Goal: Use online tool/utility: Utilize a website feature to perform a specific function

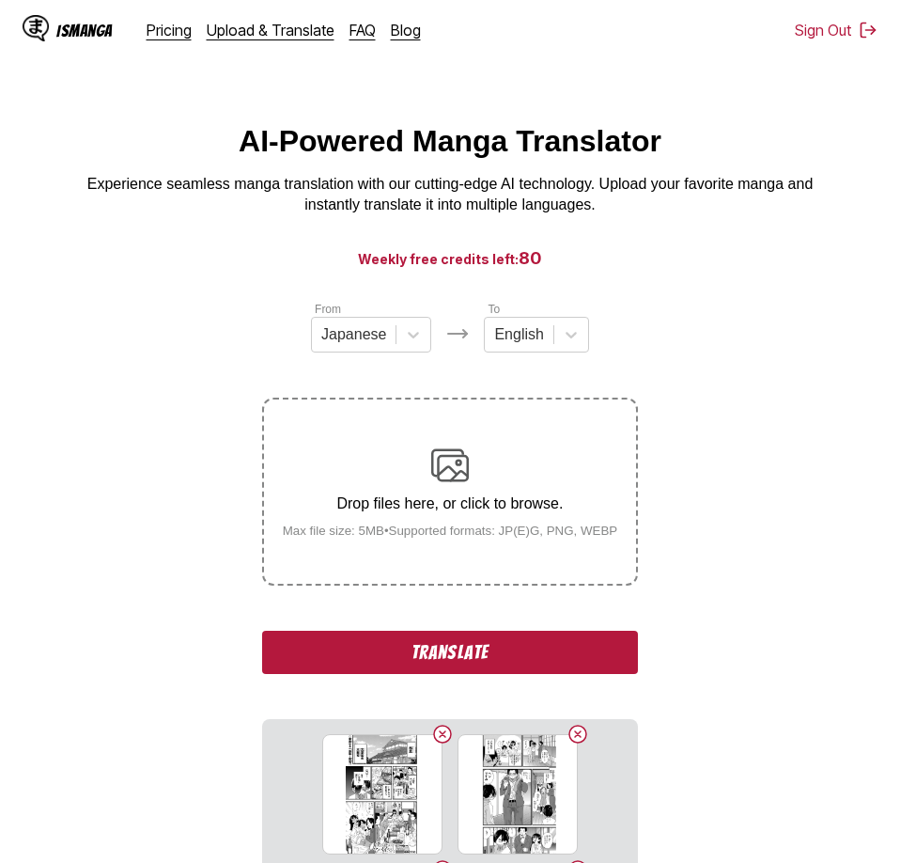
scroll to position [383, 0]
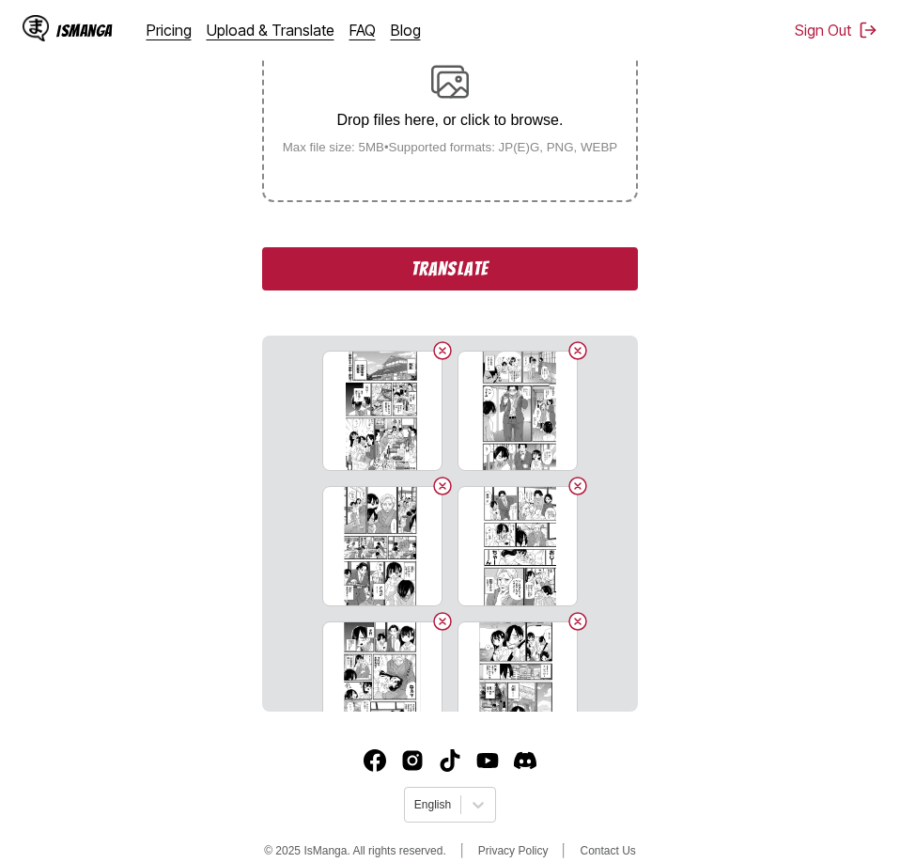
click at [526, 269] on button "Translate" at bounding box center [450, 268] width 376 height 43
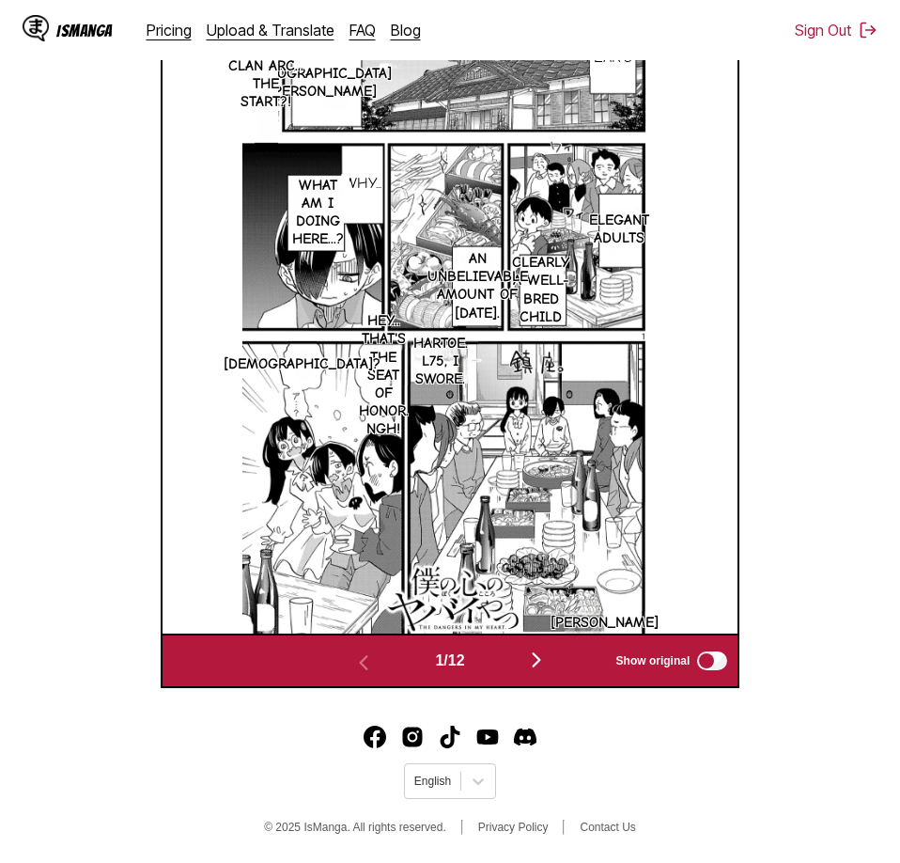
scroll to position [305, 0]
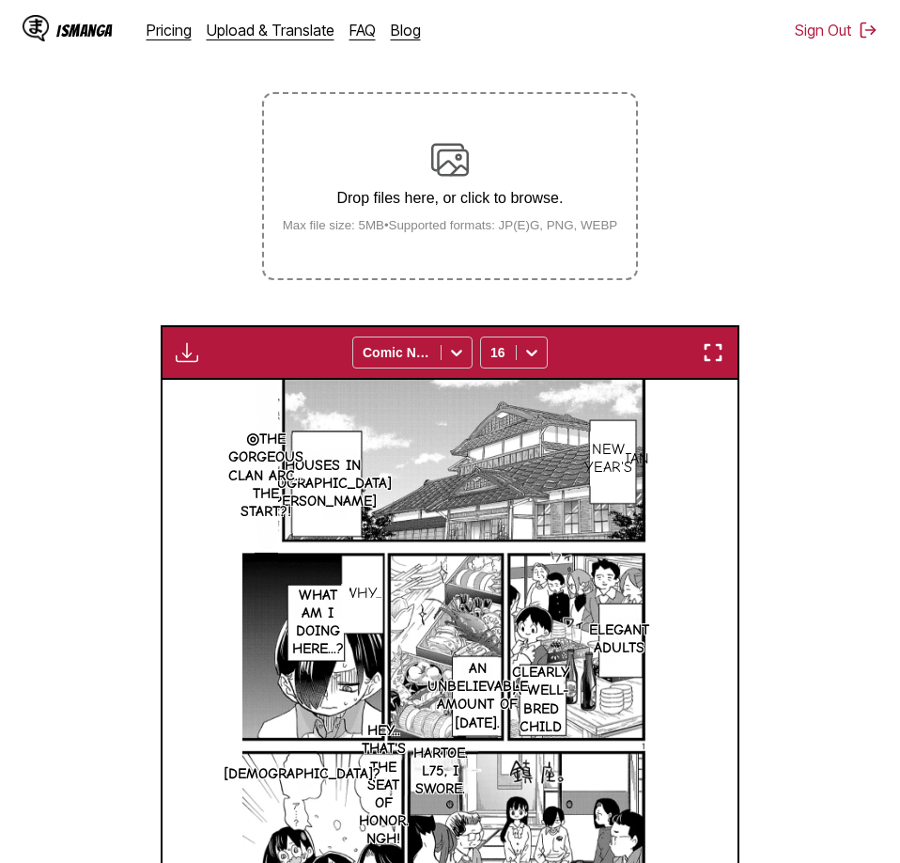
click at [820, 372] on section "From Japanese To English Drop files here, or click to browse. Max file size: 5M…" at bounding box center [450, 545] width 870 height 1103
click at [722, 353] on img "button" at bounding box center [713, 352] width 23 height 23
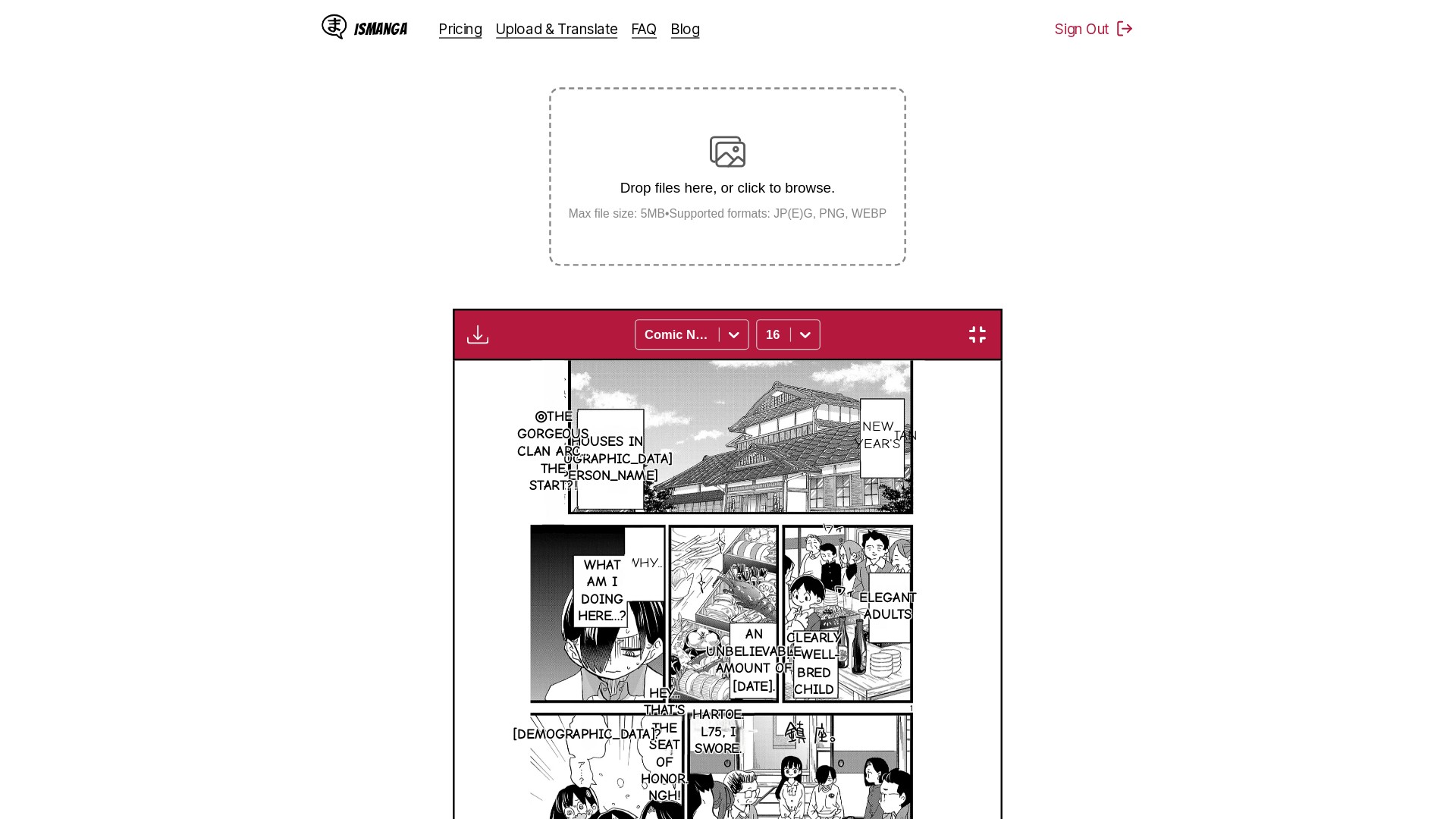
scroll to position [159, 0]
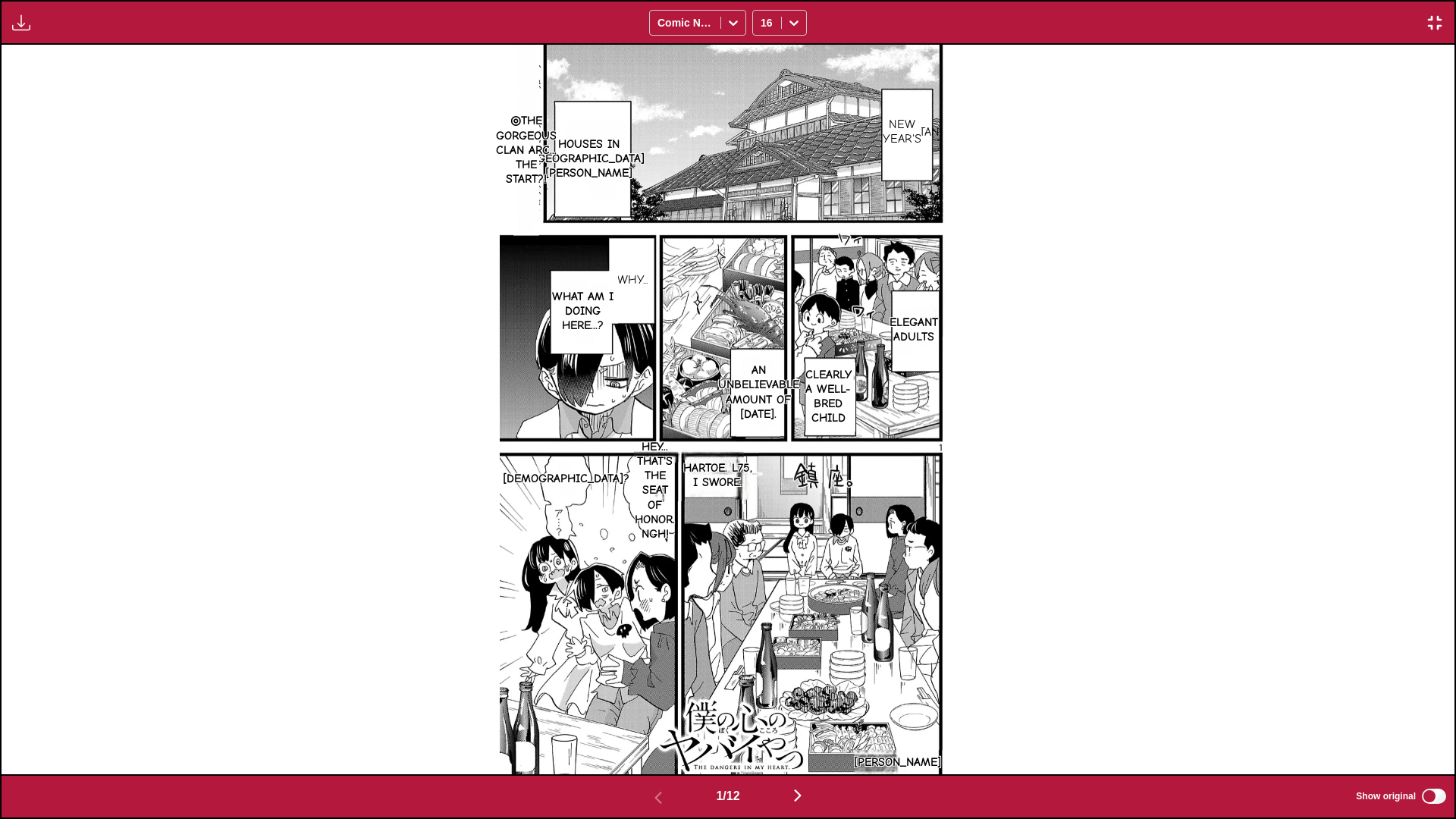
click at [725, 394] on div "Gantan New Year's Houses in [GEOGRAPHIC_DATA] [PERSON_NAME] ◎The gorgeous Clan …" at bounding box center [728, 409] width 1453 height 729
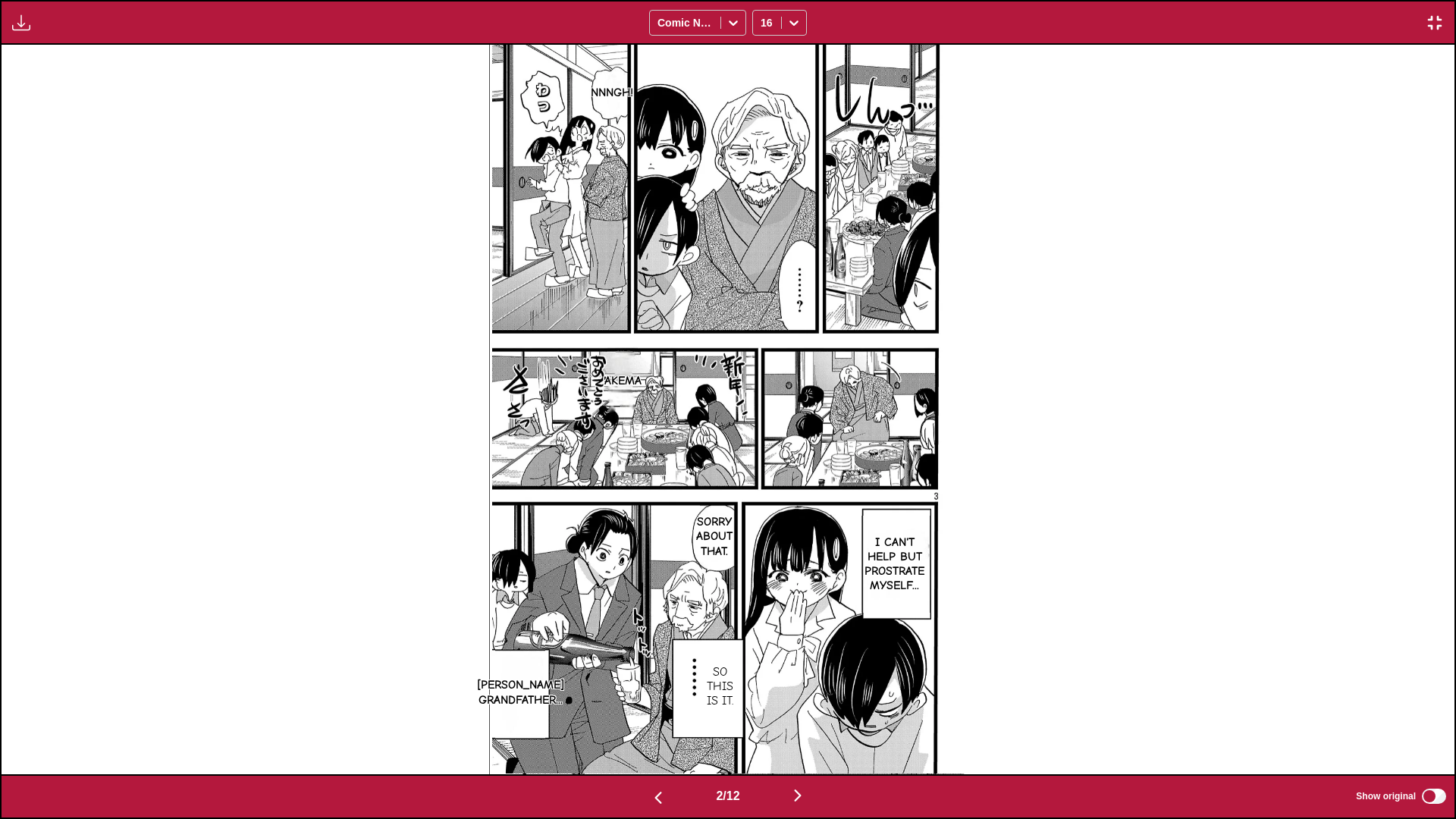
scroll to position [0, 0]
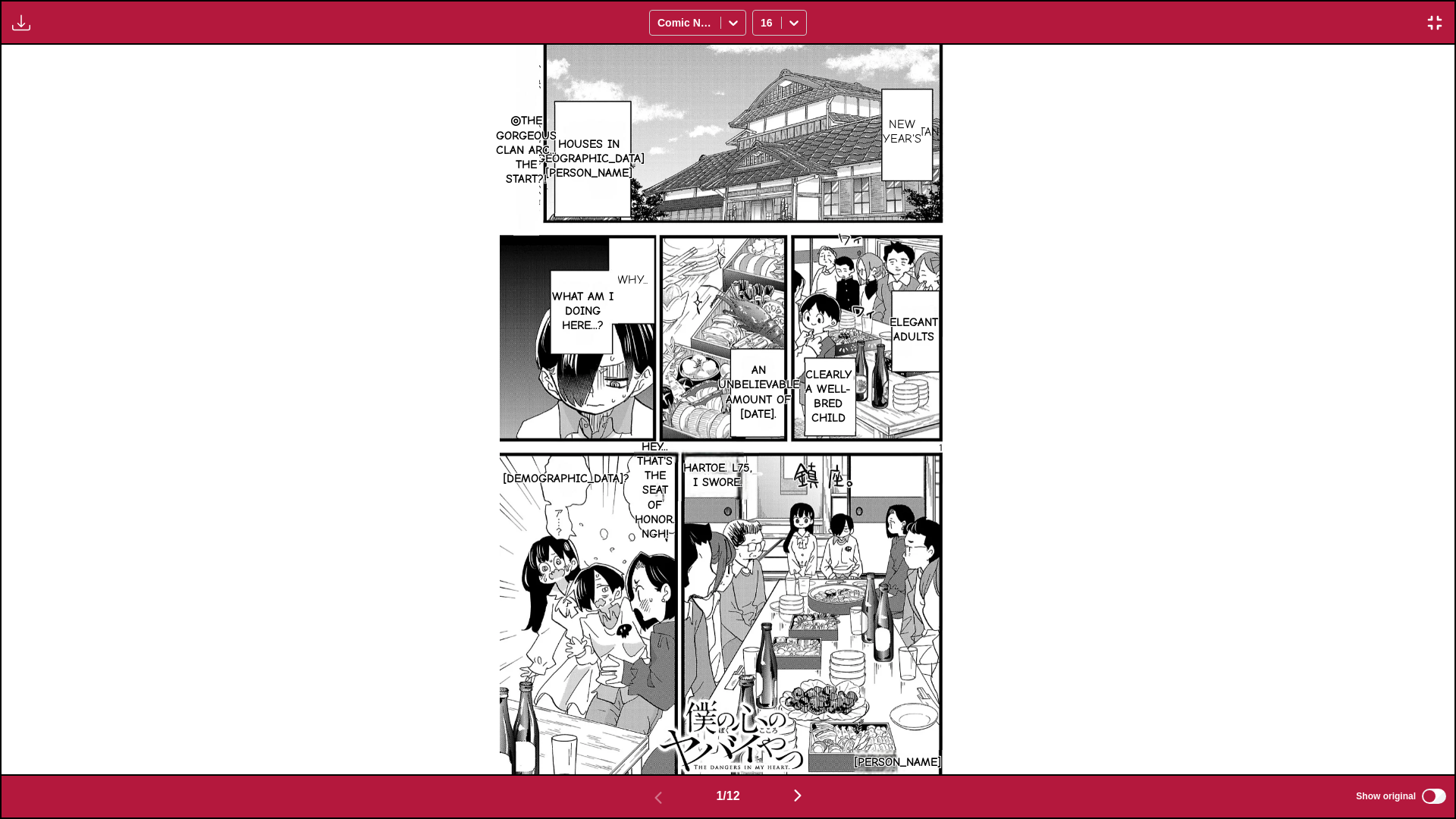
click at [725, 21] on img "button" at bounding box center [1434, 23] width 19 height 19
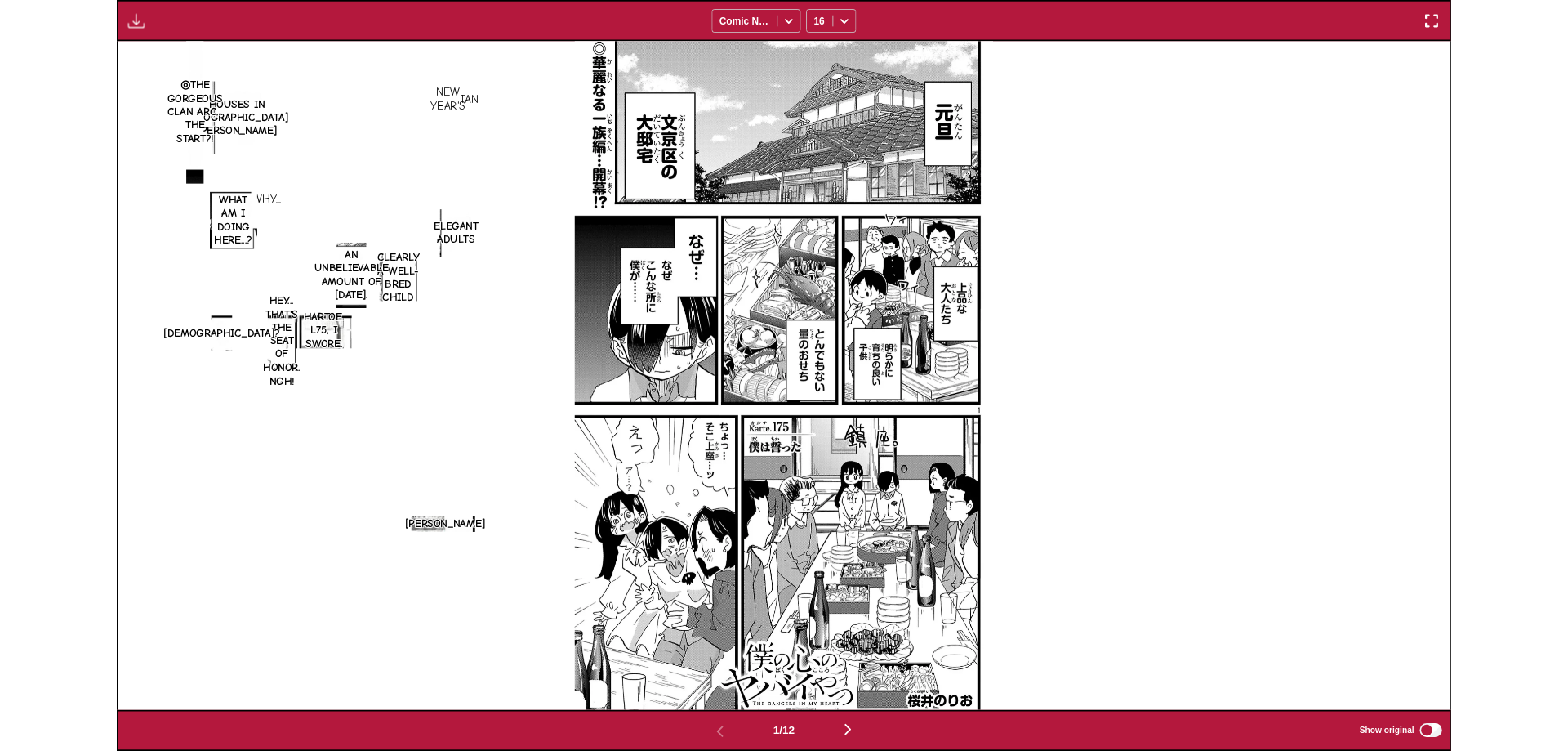
scroll to position [425, 0]
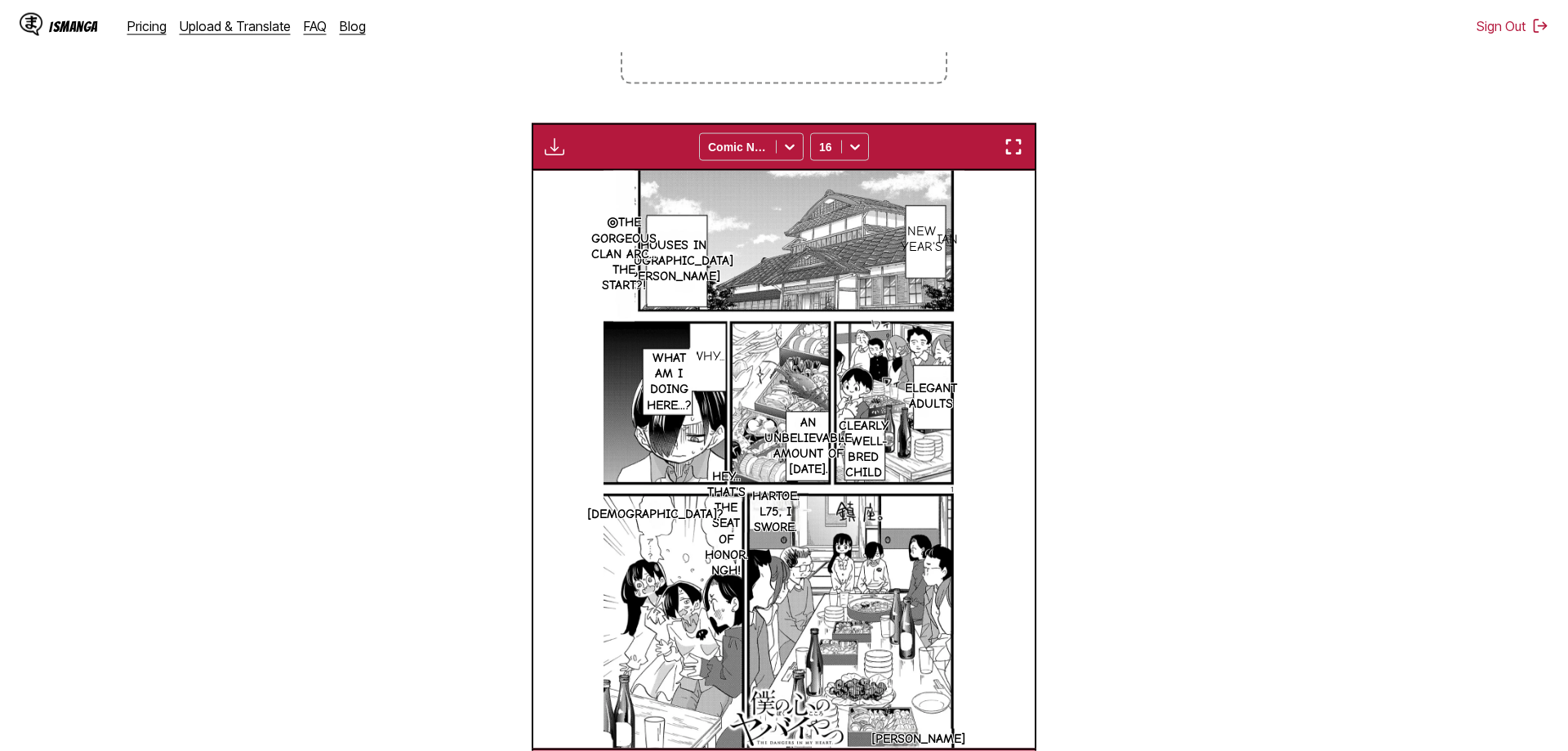
click at [248, 459] on section "From Japanese To English Drop files here, or click to browse. Max file size: 5M…" at bounding box center [784, 316] width 1542 height 960
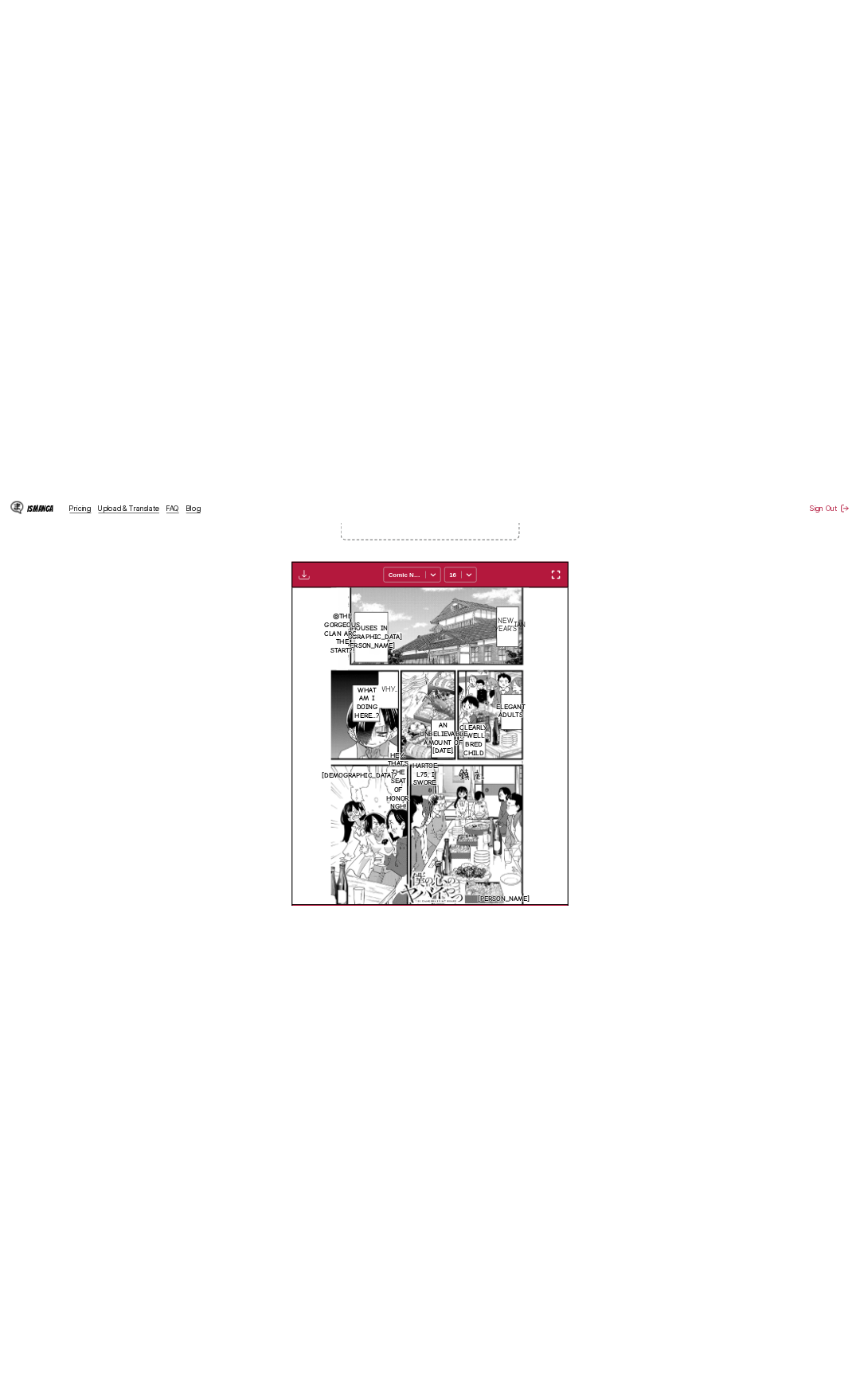
scroll to position [397, 0]
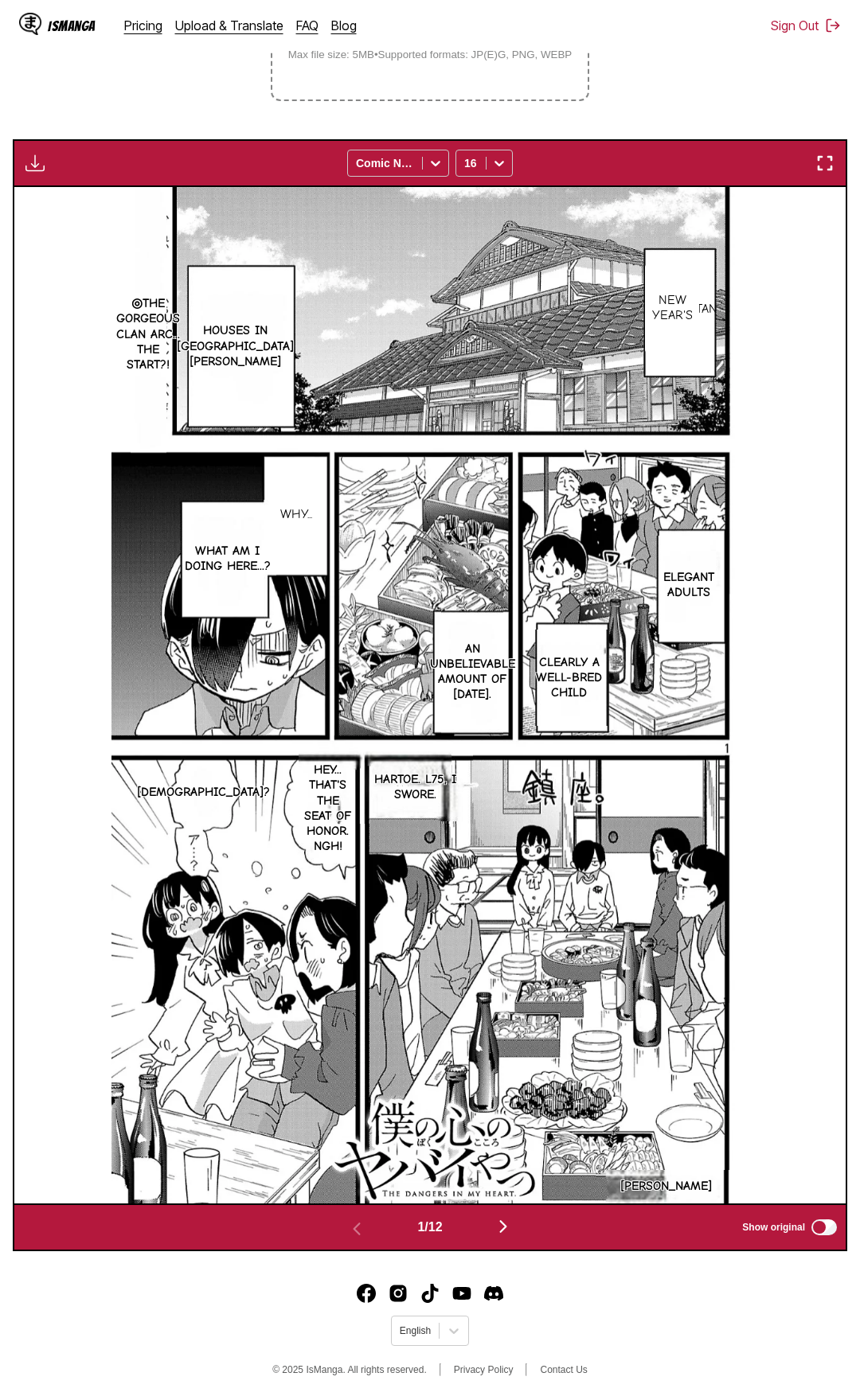
click at [762, 175] on div "Download Panel Download All Comic Neue 16" at bounding box center [430, 163] width 835 height 47
click at [762, 163] on div "Download Panel Download All Comic Neue 16" at bounding box center [430, 163] width 835 height 47
click at [762, 154] on img "button" at bounding box center [824, 163] width 19 height 19
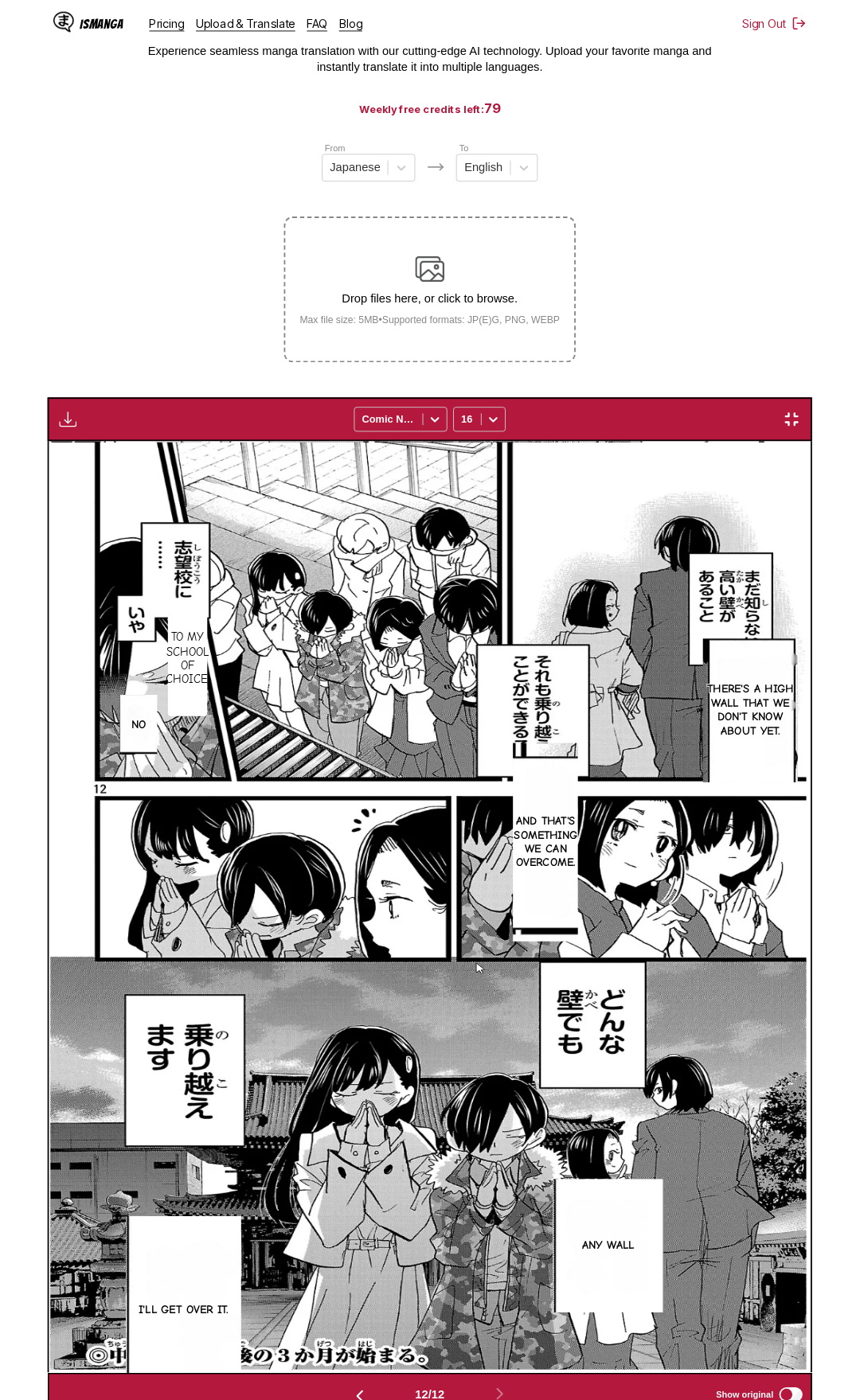
scroll to position [0, 9146]
